Goal: Find specific page/section: Find specific page/section

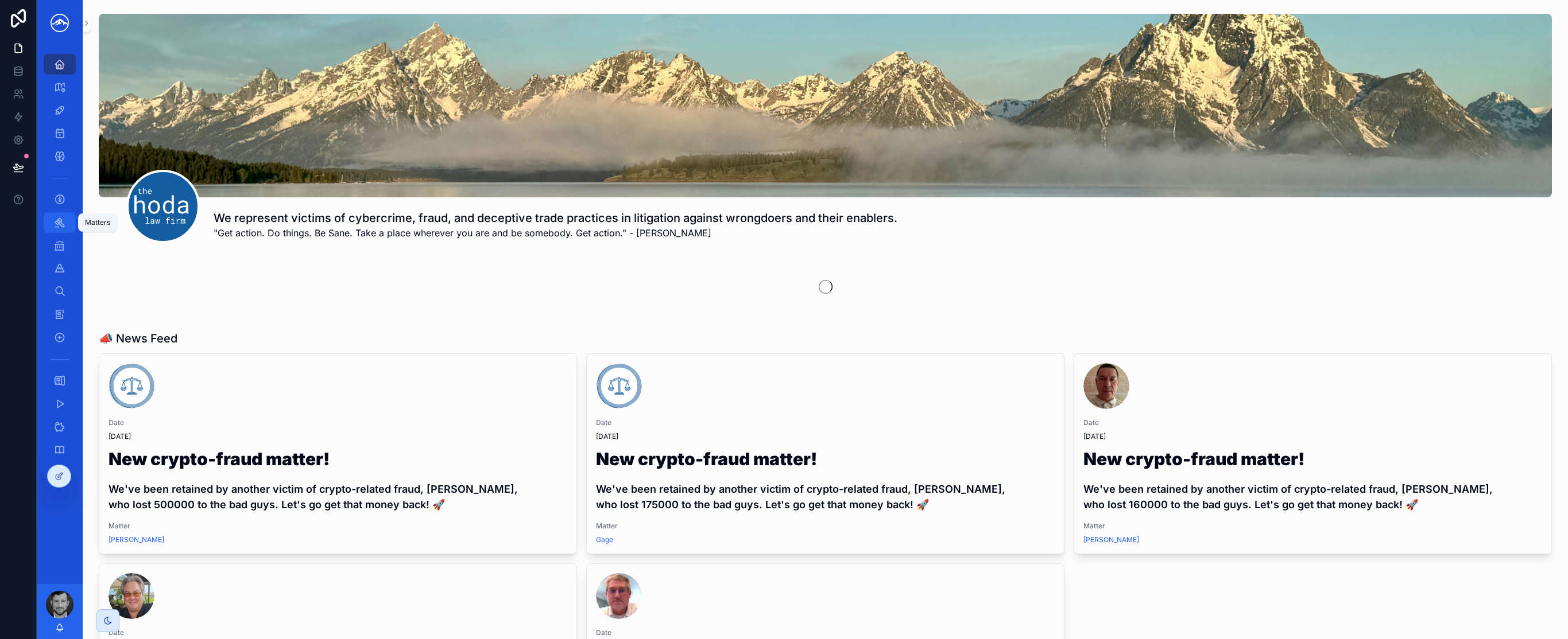
click at [67, 224] on div "Matters" at bounding box center [59, 222] width 18 height 18
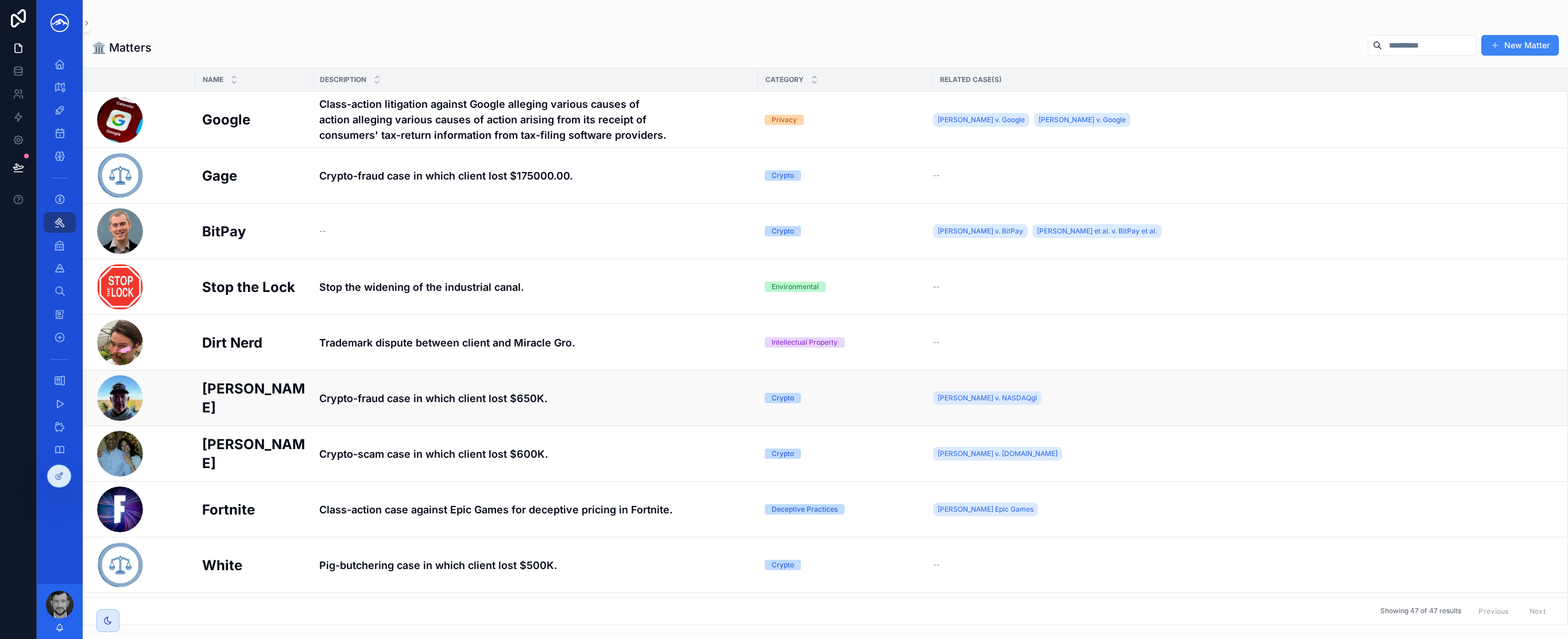
click at [464, 391] on h4 "Crypto-fraud case in which client lost $650K." at bounding box center [535, 398] width 432 height 15
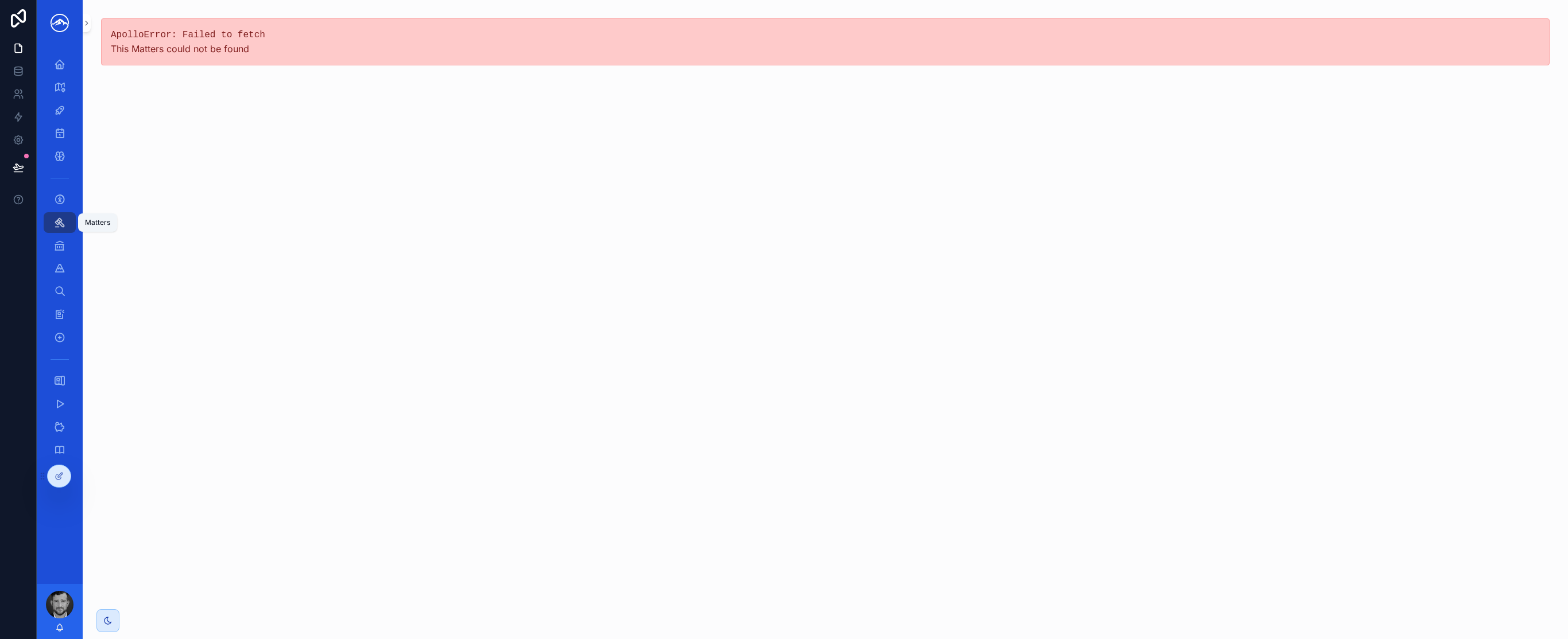
click at [66, 226] on div "Matters" at bounding box center [59, 222] width 18 height 18
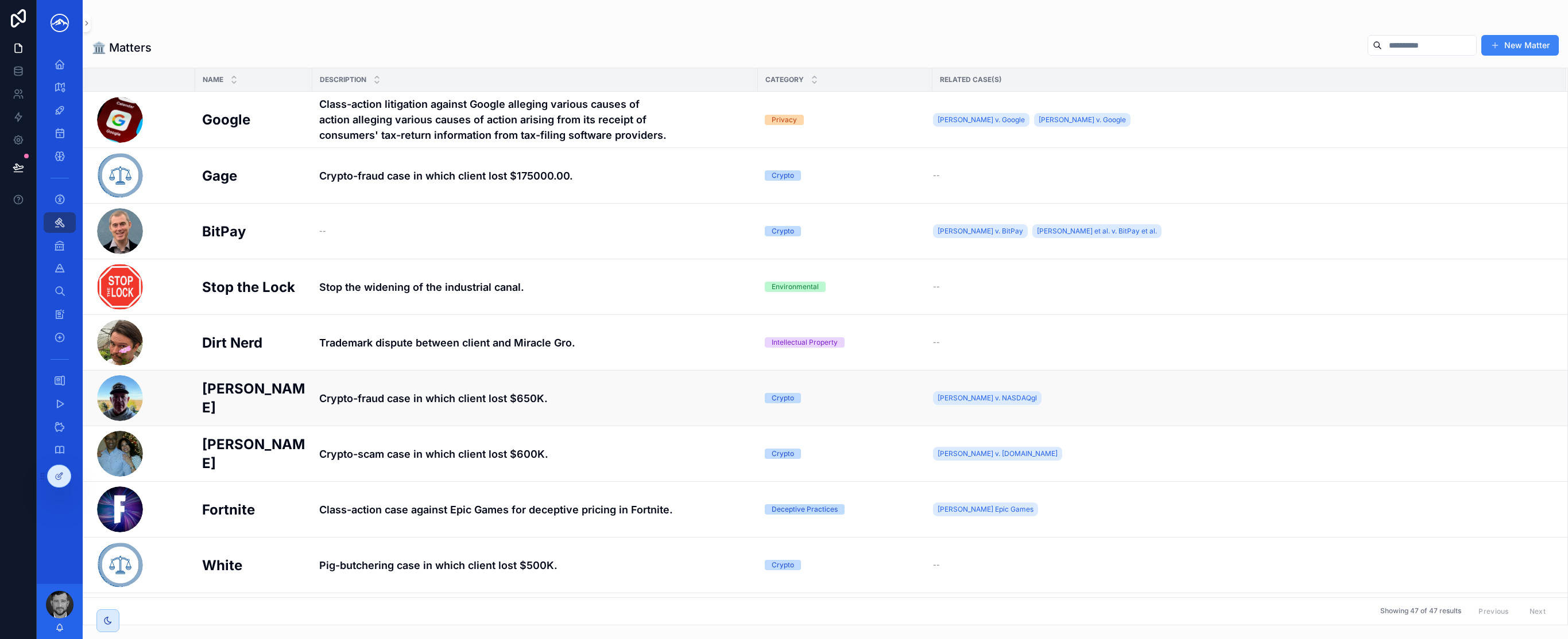
click at [425, 403] on h4 "Crypto-fraud case in which client lost $650K." at bounding box center [535, 398] width 432 height 15
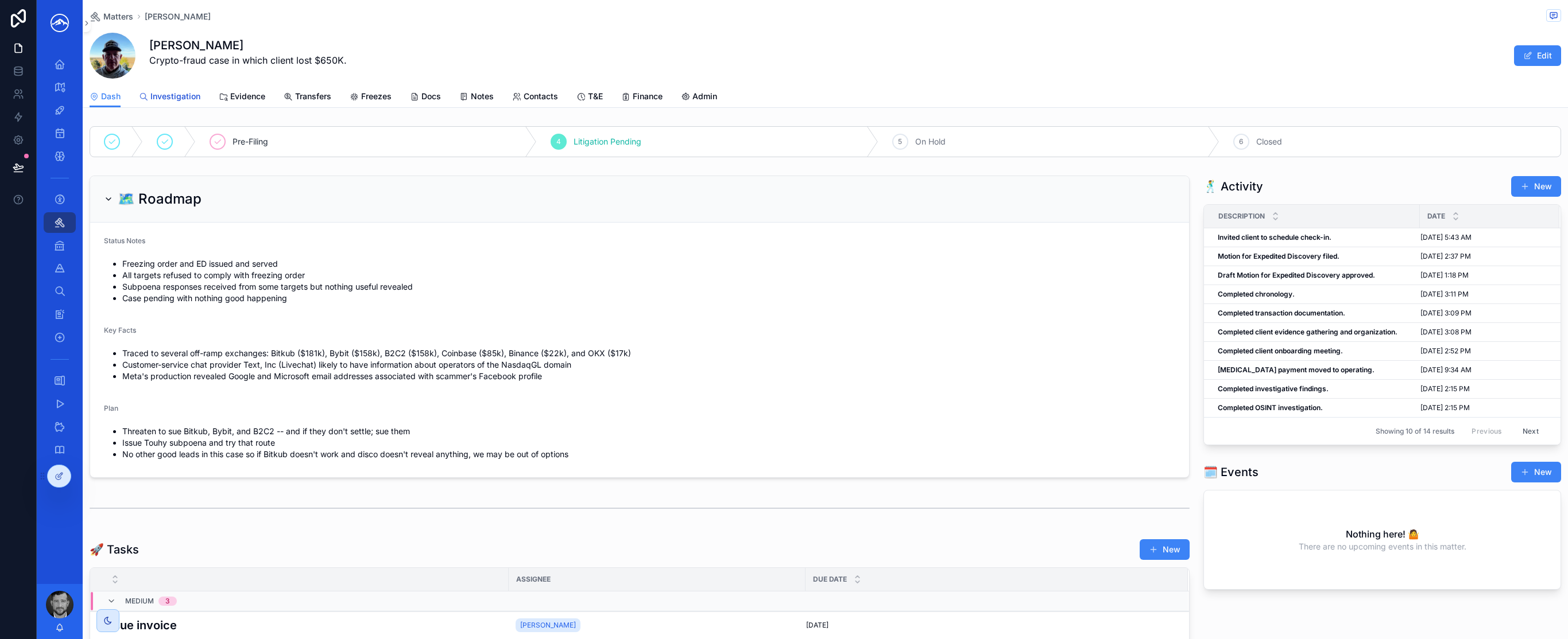
click at [183, 93] on span "Investigation" at bounding box center [175, 96] width 50 height 11
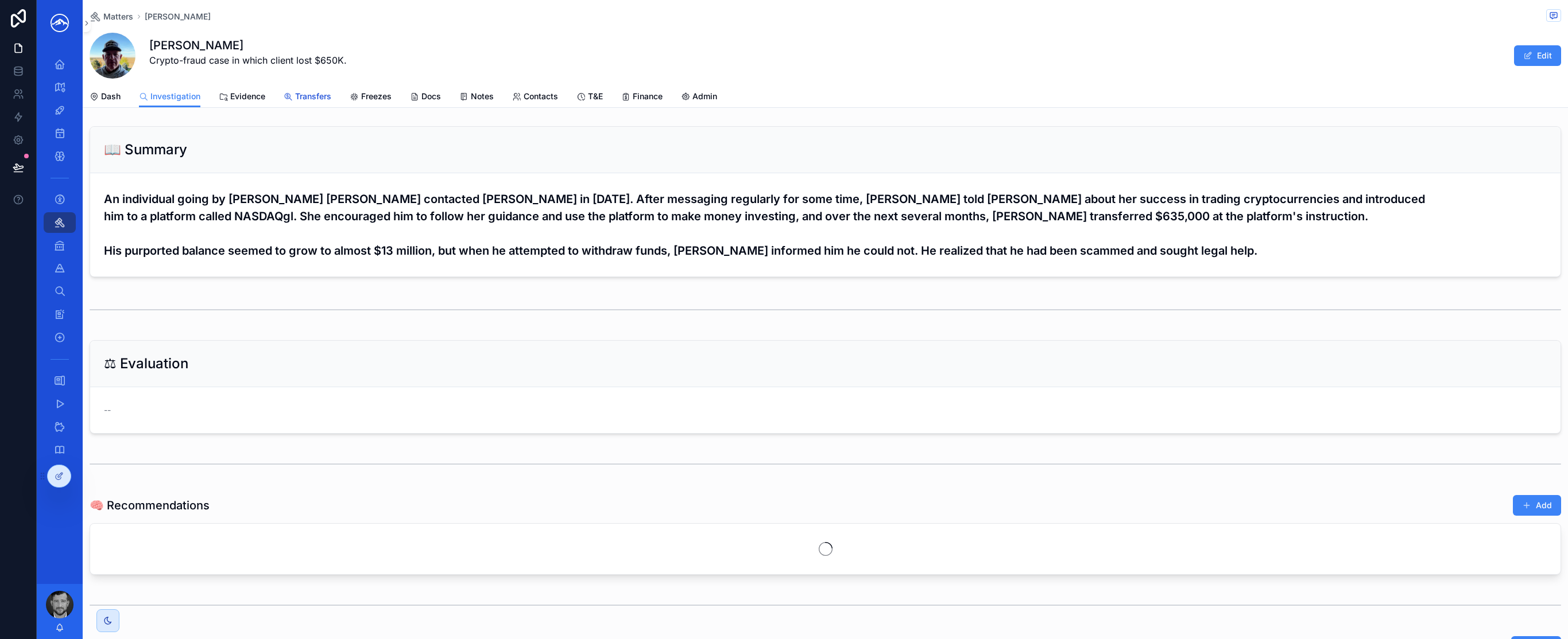
click at [298, 100] on span "Transfers" at bounding box center [313, 96] width 36 height 11
